Goal: Information Seeking & Learning: Learn about a topic

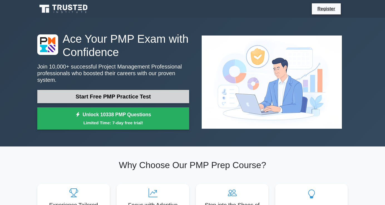
click at [155, 99] on link "Start Free PMP Practice Test" at bounding box center [113, 96] width 152 height 13
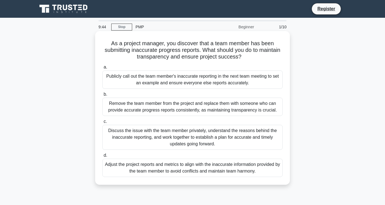
click at [166, 137] on div "Discuss the issue with the team member privately, understand the reasons behind…" at bounding box center [192, 137] width 180 height 25
click at [102, 124] on input "c. Discuss the issue with the team member privately, understand the reasons beh…" at bounding box center [102, 122] width 0 height 4
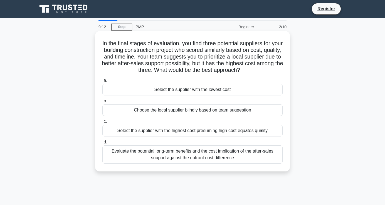
click at [186, 147] on div "Evaluate the potential long-term benefits and the cost implication of the after…" at bounding box center [192, 155] width 180 height 18
click at [102, 144] on input "d. Evaluate the potential long-term benefits and the cost implication of the af…" at bounding box center [102, 143] width 0 height 4
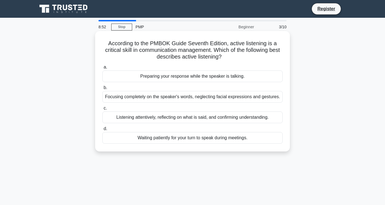
click at [161, 118] on div "Listening attentively, reflecting on what is said, and confirming understanding." at bounding box center [192, 118] width 180 height 12
click at [102, 110] on input "c. Listening attentively, reflecting on what is said, and confirming understand…" at bounding box center [102, 109] width 0 height 4
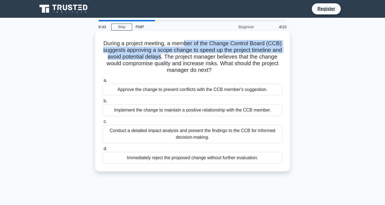
drag, startPoint x: 185, startPoint y: 42, endPoint x: 160, endPoint y: 59, distance: 30.5
click at [160, 59] on h5 "During a project meeting, a member of the Change Control Board (CCB) suggests a…" at bounding box center [192, 57] width 181 height 34
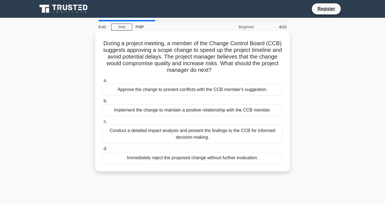
click at [160, 69] on h5 "During a project meeting, a member of the Change Control Board (CCB) suggests a…" at bounding box center [192, 57] width 181 height 34
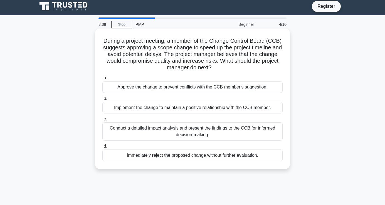
scroll to position [4, 0]
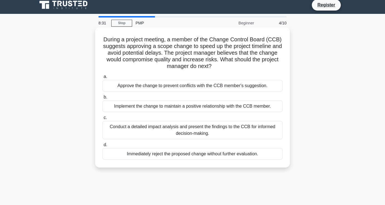
click at [185, 134] on div "Conduct a detailed impact analysis and present the findings to the CCB for info…" at bounding box center [192, 130] width 180 height 18
click at [102, 120] on input "c. Conduct a detailed impact analysis and present the findings to the CCB for i…" at bounding box center [102, 118] width 0 height 4
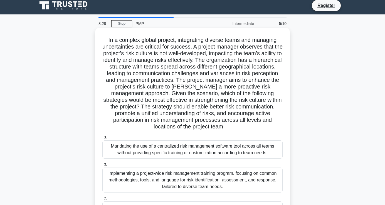
scroll to position [5, 0]
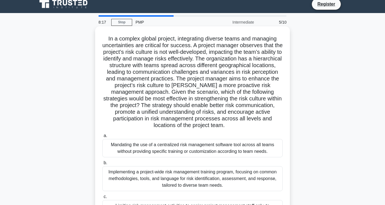
click at [180, 54] on h5 "In a complex global project, integrating diverse teams and managing uncertainti…" at bounding box center [192, 82] width 181 height 94
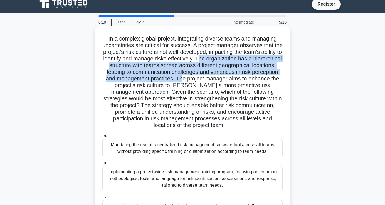
drag, startPoint x: 200, startPoint y: 58, endPoint x: 176, endPoint y: 76, distance: 30.1
click at [176, 76] on h5 "In a complex global project, integrating diverse teams and managing uncertainti…" at bounding box center [192, 82] width 181 height 94
click at [171, 76] on h5 "In a complex global project, integrating diverse teams and managing uncertainti…" at bounding box center [192, 82] width 181 height 94
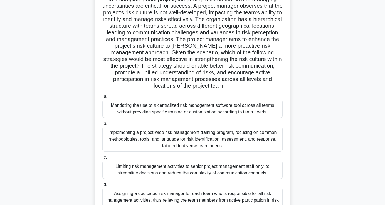
scroll to position [45, 0]
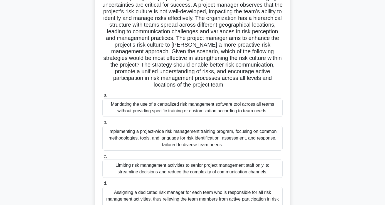
drag, startPoint x: 198, startPoint y: 139, endPoint x: 197, endPoint y: 92, distance: 47.0
click at [197, 92] on div "a. Mandating the use of a centralized risk management software tool across all …" at bounding box center [192, 152] width 187 height 122
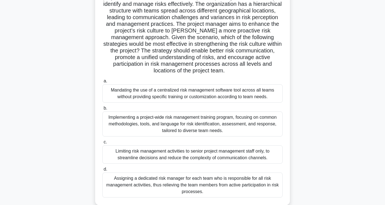
scroll to position [61, 0]
click at [297, 148] on div "In a complex global project, integrating diverse teams and managing uncertainti…" at bounding box center [192, 92] width 317 height 241
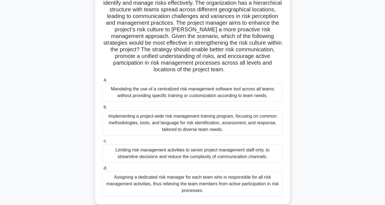
click at [252, 131] on div "Implementing a project-wide risk management training program, focusing on commo…" at bounding box center [192, 123] width 180 height 25
click at [102, 109] on input "b. Implementing a project-wide risk management training program, focusing on co…" at bounding box center [102, 108] width 0 height 4
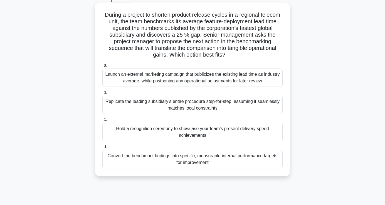
scroll to position [27, 0]
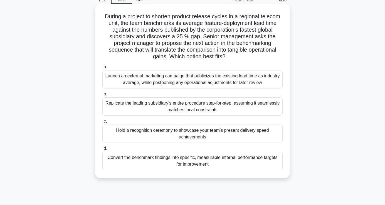
click at [181, 166] on div "Convert the benchmark findings into specific, measurable internal performance t…" at bounding box center [192, 161] width 180 height 18
click at [102, 151] on input "d. Convert the benchmark findings into specific, measurable internal performanc…" at bounding box center [102, 149] width 0 height 4
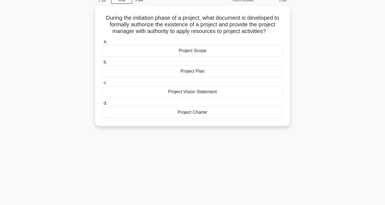
scroll to position [0, 0]
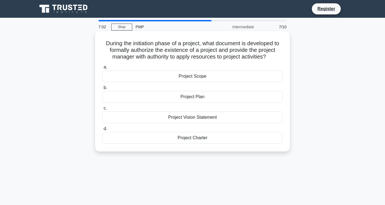
click at [211, 138] on div "Project Charter" at bounding box center [192, 138] width 180 height 12
click at [102, 131] on input "d. Project Charter" at bounding box center [102, 129] width 0 height 4
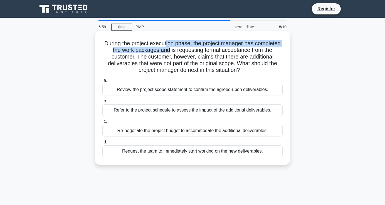
drag, startPoint x: 169, startPoint y: 48, endPoint x: 166, endPoint y: 45, distance: 4.3
click at [166, 45] on h5 "During the project execution phase, the project manager has completed the work …" at bounding box center [192, 57] width 181 height 34
drag, startPoint x: 166, startPoint y: 45, endPoint x: 168, endPoint y: 51, distance: 6.4
click at [168, 51] on h5 "During the project execution phase, the project manager has completed the work …" at bounding box center [192, 57] width 181 height 34
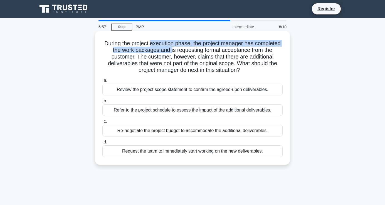
click at [168, 51] on h5 "During the project execution phase, the project manager has completed the work …" at bounding box center [192, 57] width 181 height 34
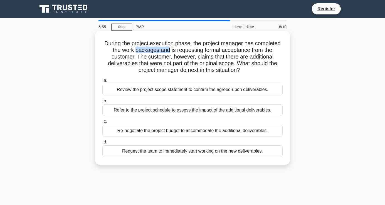
drag, startPoint x: 168, startPoint y: 51, endPoint x: 154, endPoint y: 53, distance: 14.0
click at [154, 53] on h5 "During the project execution phase, the project manager has completed the work …" at bounding box center [192, 57] width 181 height 34
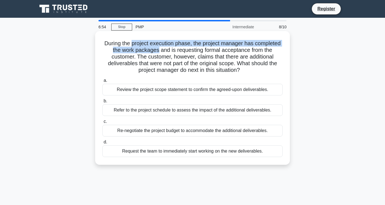
drag, startPoint x: 154, startPoint y: 53, endPoint x: 146, endPoint y: 46, distance: 10.6
click at [146, 46] on h5 "During the project execution phase, the project manager has completed the work …" at bounding box center [192, 57] width 181 height 34
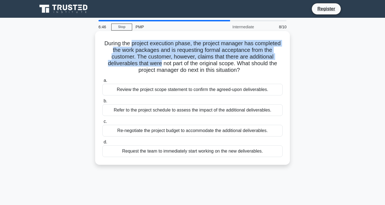
drag, startPoint x: 146, startPoint y: 46, endPoint x: 149, endPoint y: 63, distance: 17.3
click at [149, 63] on h5 "During the project execution phase, the project manager has completed the work …" at bounding box center [192, 57] width 181 height 34
click at [168, 91] on div "Review the project scope statement to confirm the agreed-upon deliverables." at bounding box center [192, 90] width 180 height 12
click at [102, 83] on input "a. Review the project scope statement to confirm the agreed-upon deliverables." at bounding box center [102, 81] width 0 height 4
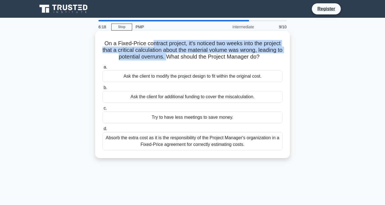
drag, startPoint x: 152, startPoint y: 46, endPoint x: 171, endPoint y: 58, distance: 22.4
click at [171, 58] on h5 "On a Fixed-Price contract project, it's noticed two weeks into the project that…" at bounding box center [192, 50] width 181 height 21
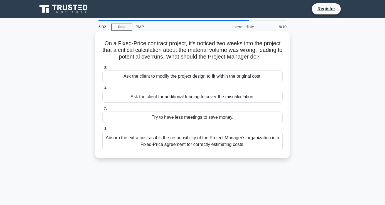
click at [242, 78] on div "Ask the client to modify the project design to fit within the original cost." at bounding box center [192, 77] width 180 height 12
click at [102, 69] on input "a. Ask the client to modify the project design to fit within the original cost." at bounding box center [102, 68] width 0 height 4
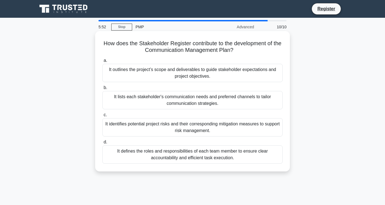
click at [172, 78] on div "It outlines the project’s scope and deliverables to guide stakeholder expectati…" at bounding box center [192, 73] width 180 height 18
click at [102, 63] on input "a. It outlines the project’s scope and deliverables to guide stakeholder expect…" at bounding box center [102, 61] width 0 height 4
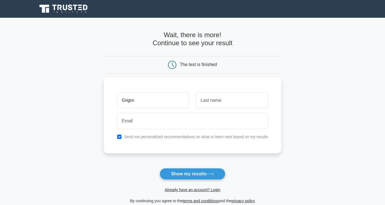
type input "Grigro"
type input "Janikyan"
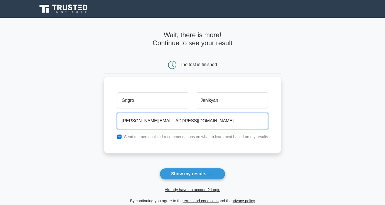
type input "grigor.mbg@gmail.com"
click at [192, 174] on button "Show my results" at bounding box center [193, 174] width 66 height 12
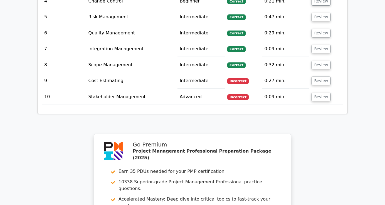
scroll to position [848, 0]
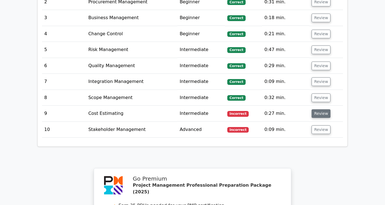
click at [315, 109] on button "Review" at bounding box center [320, 113] width 19 height 9
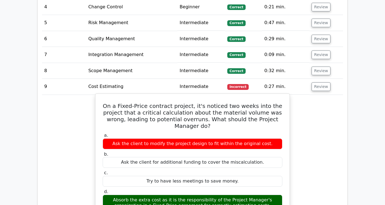
scroll to position [879, 0]
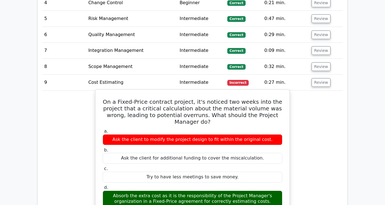
click at [232, 172] on div "Try to have less meetings to save money." at bounding box center [193, 177] width 180 height 11
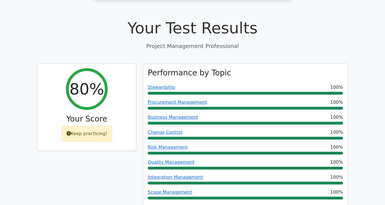
scroll to position [181, 0]
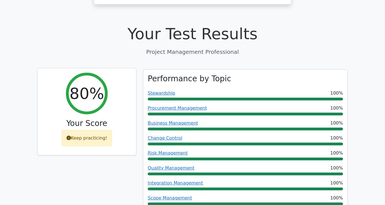
click at [100, 130] on div "Keep practicing!" at bounding box center [87, 138] width 50 height 16
